Goal: Task Accomplishment & Management: Complete application form

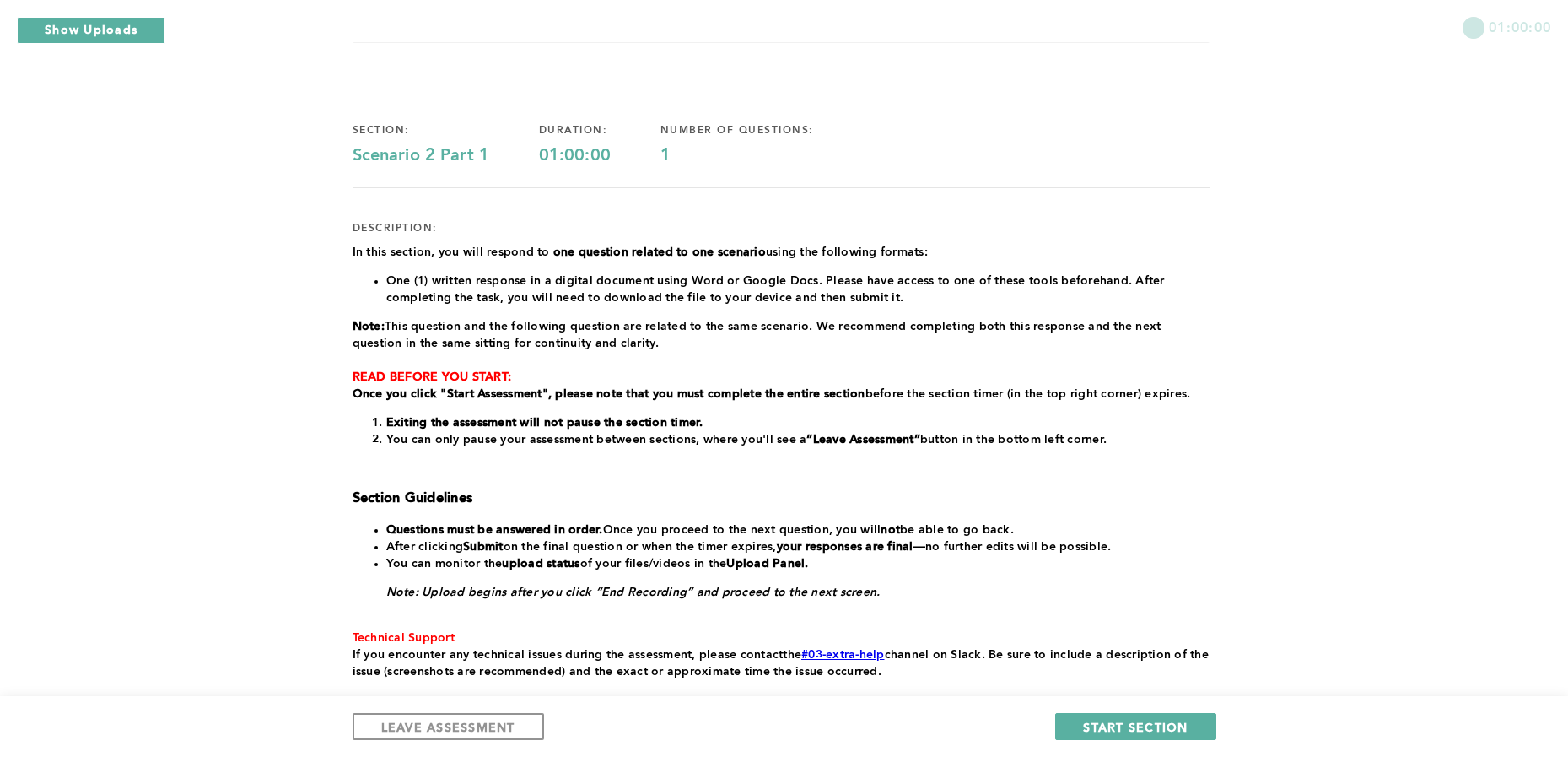
scroll to position [81, 0]
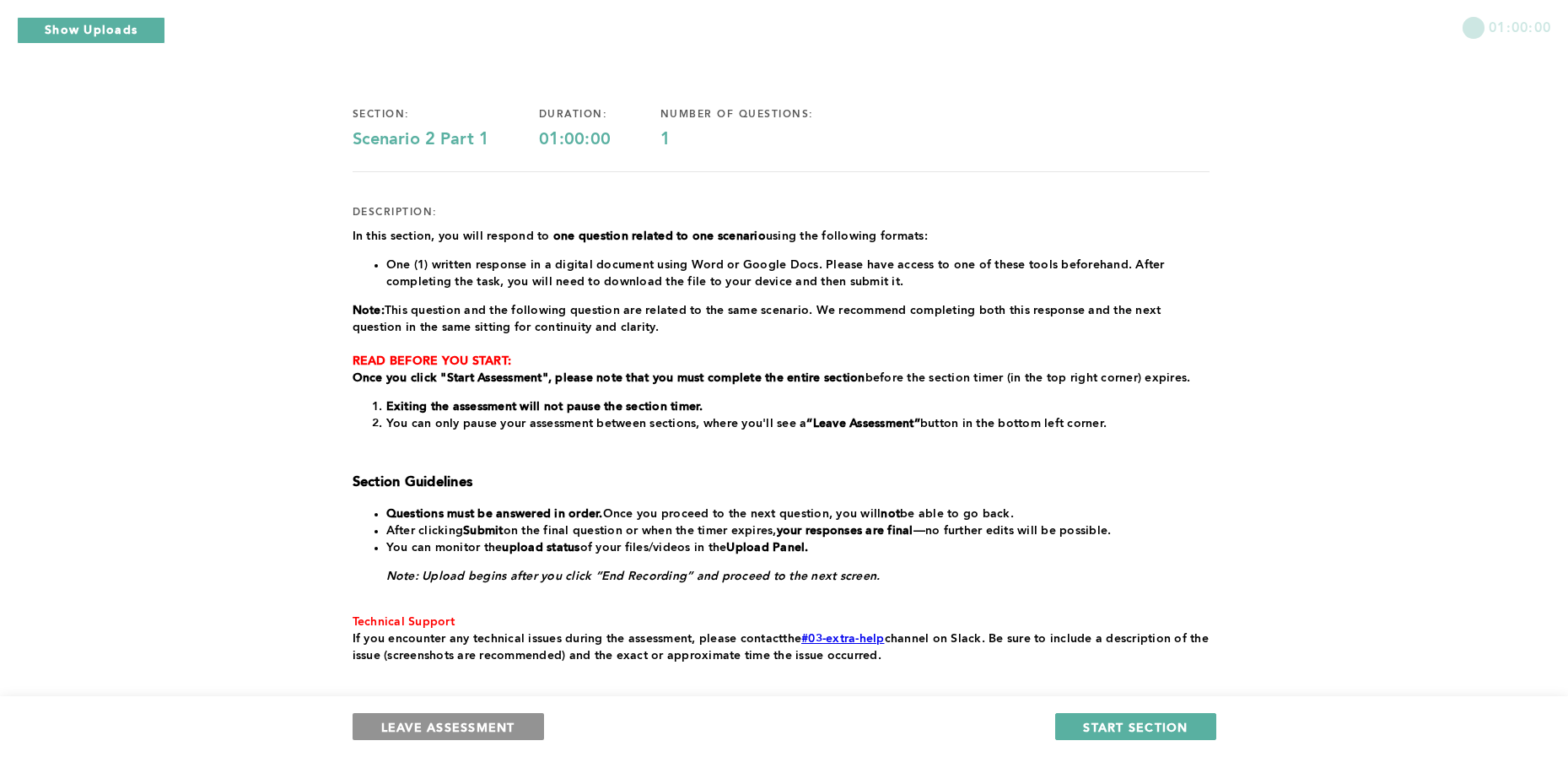
click at [521, 726] on button "LEAVE ASSESSMENT" at bounding box center [448, 726] width 192 height 27
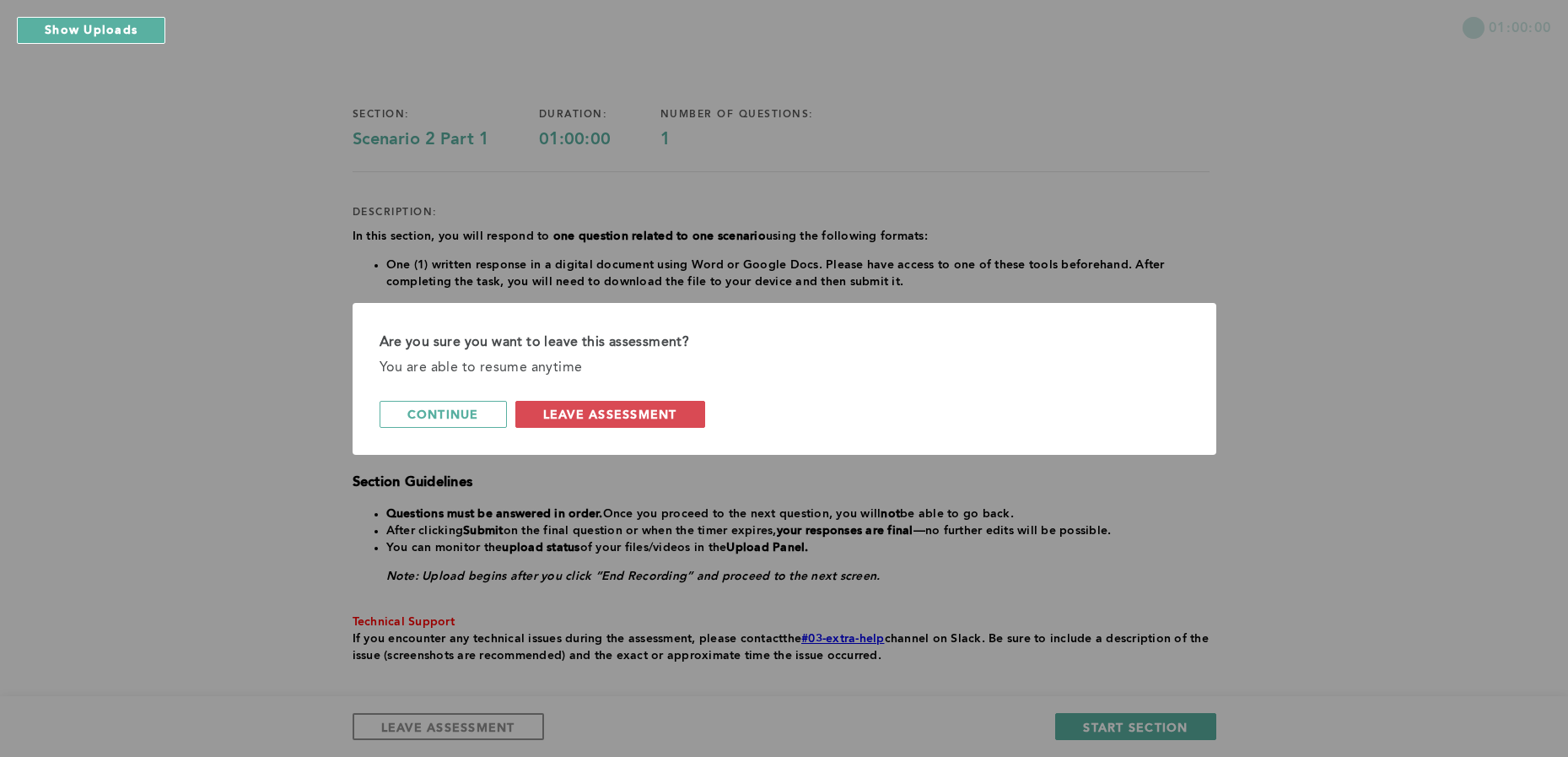
click at [627, 418] on span "leave assessment" at bounding box center [610, 413] width 134 height 16
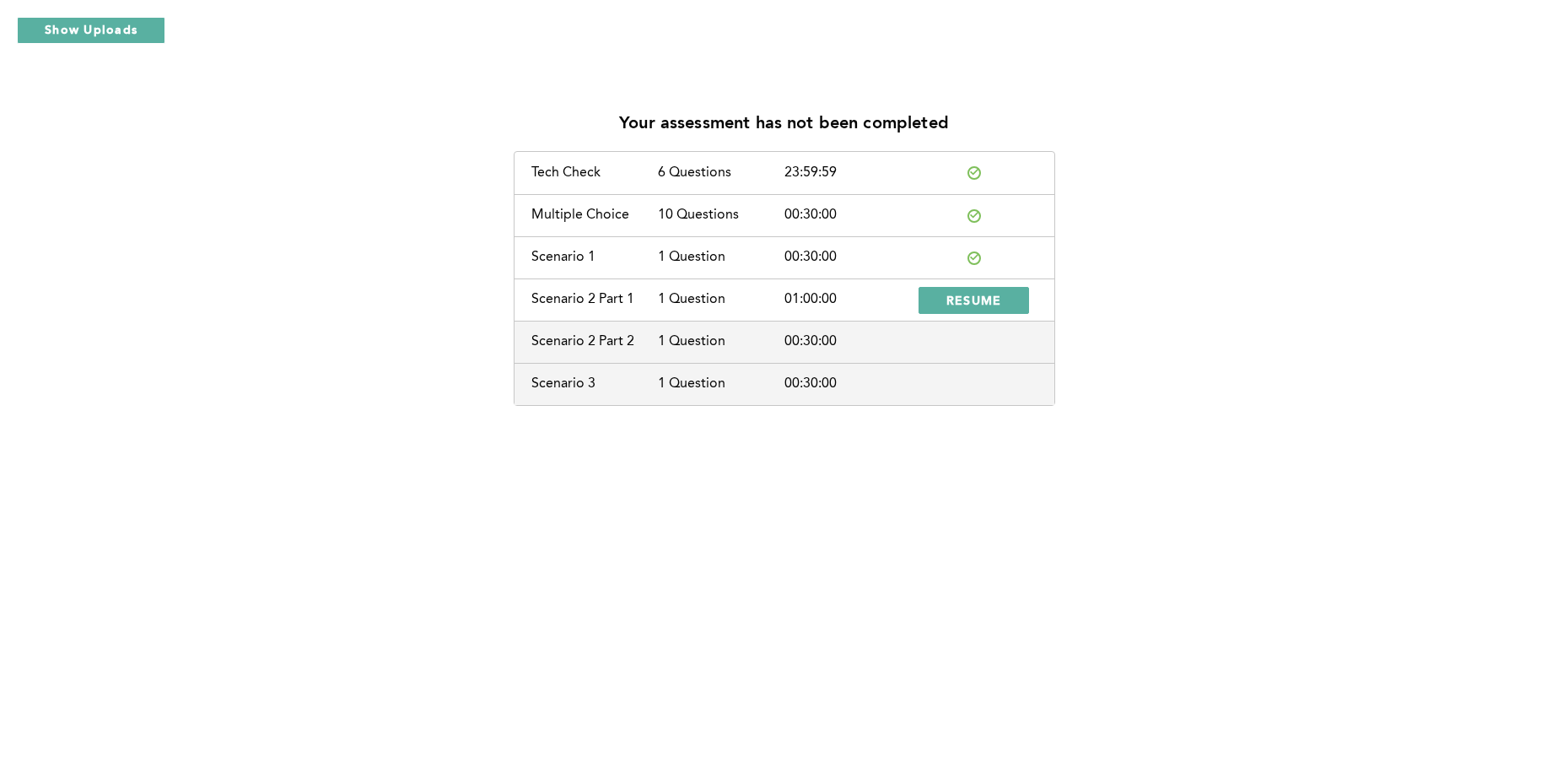
drag, startPoint x: 748, startPoint y: 183, endPoint x: 645, endPoint y: 174, distance: 103.4
click at [748, 183] on div "Tech Check 6 Questions 23:59:59" at bounding box center [784, 173] width 540 height 43
click at [644, 174] on div "Tech Check" at bounding box center [594, 172] width 127 height 15
drag, startPoint x: 627, startPoint y: 174, endPoint x: 581, endPoint y: 169, distance: 46.3
click at [621, 174] on div "Tech Check" at bounding box center [594, 172] width 127 height 15
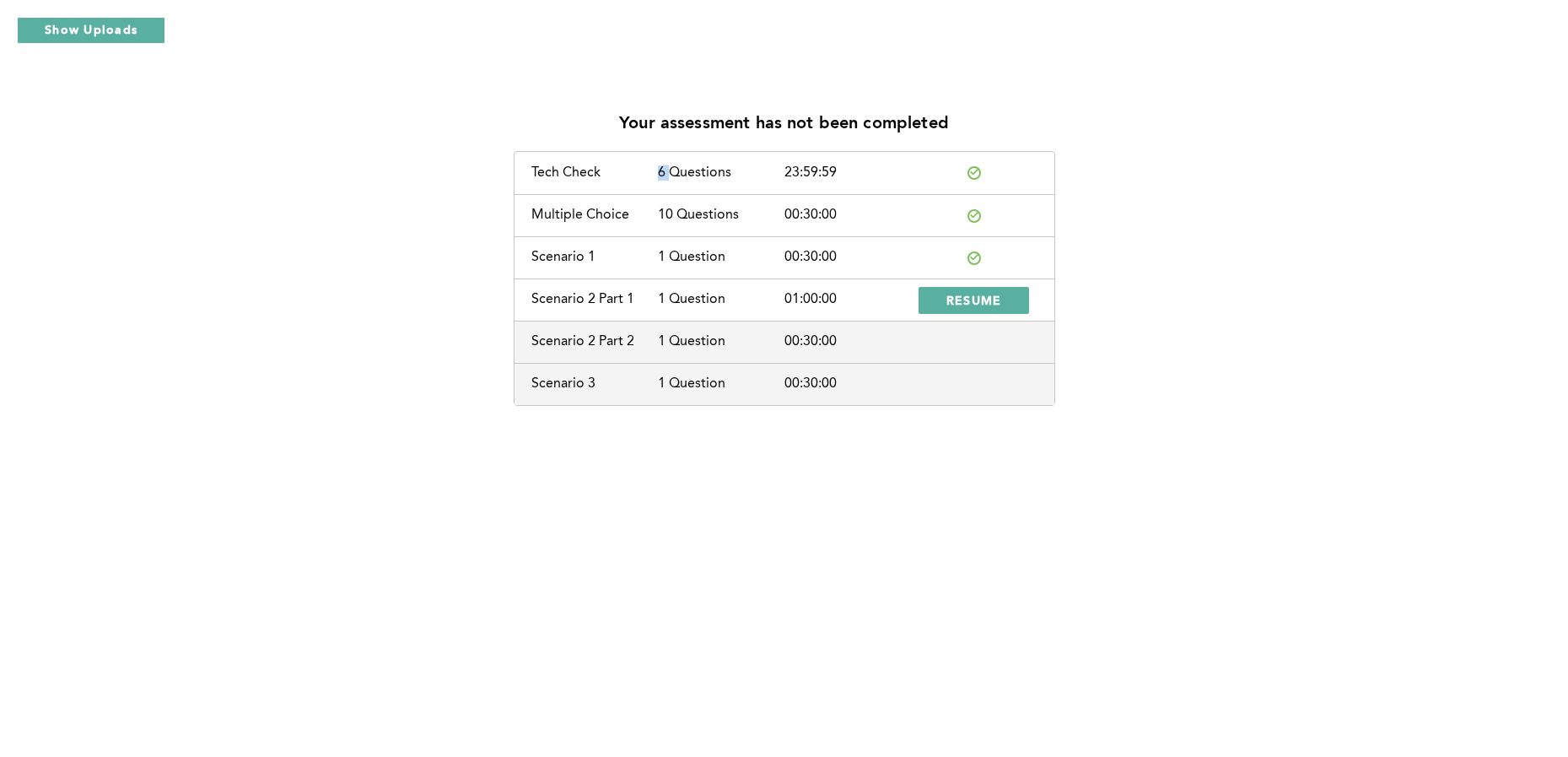
click at [672, 168] on div "Tech Check 6 Questions 23:59:59" at bounding box center [784, 173] width 540 height 43
click at [705, 169] on div "6 Questions" at bounding box center [721, 172] width 127 height 15
click at [738, 168] on div "6 Questions" at bounding box center [721, 172] width 127 height 15
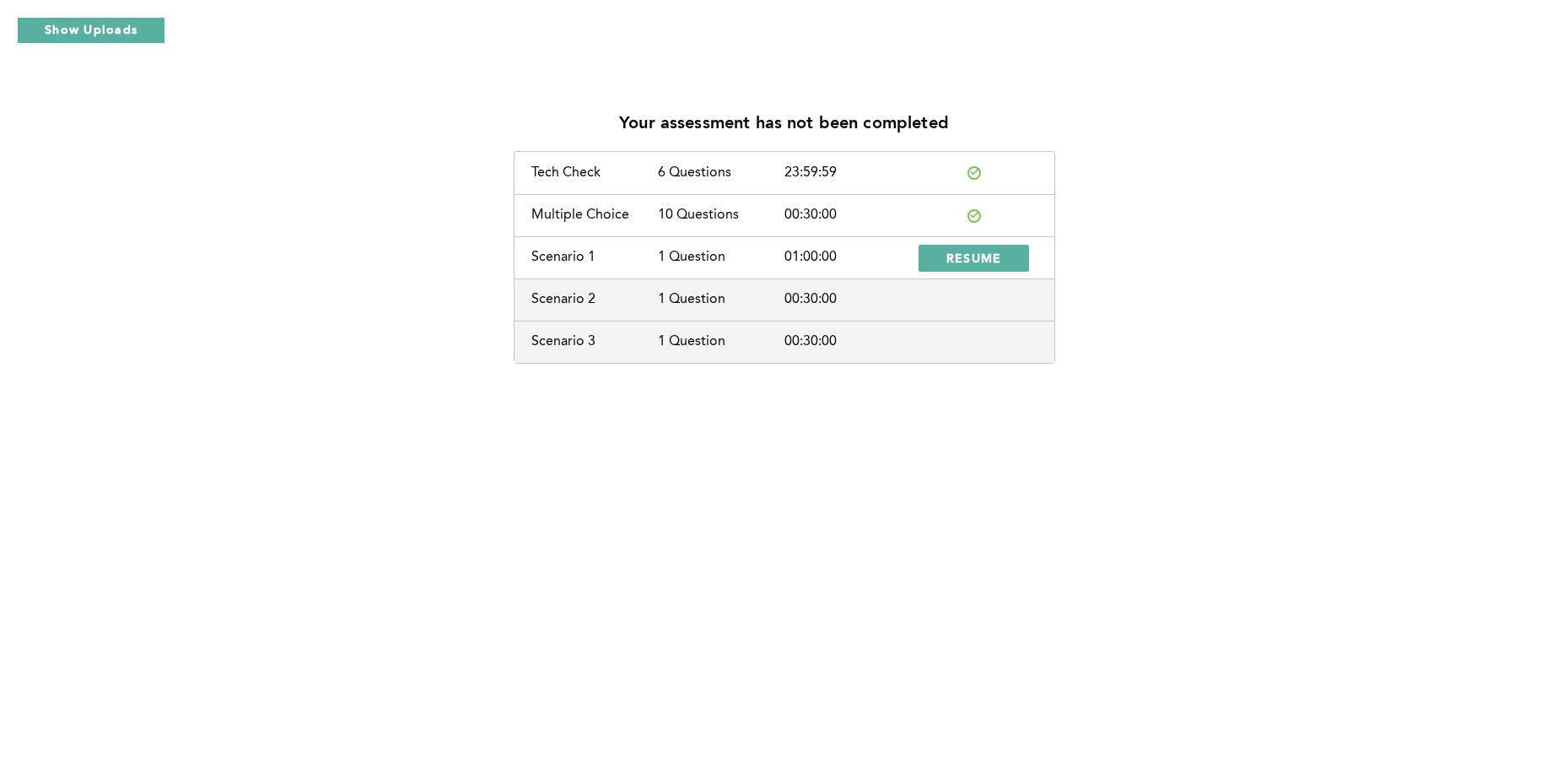
click at [836, 170] on div "23:59:59" at bounding box center [848, 172] width 127 height 15
click at [591, 178] on div "Tech Check" at bounding box center [594, 172] width 127 height 15
